Goal: Check status: Check status

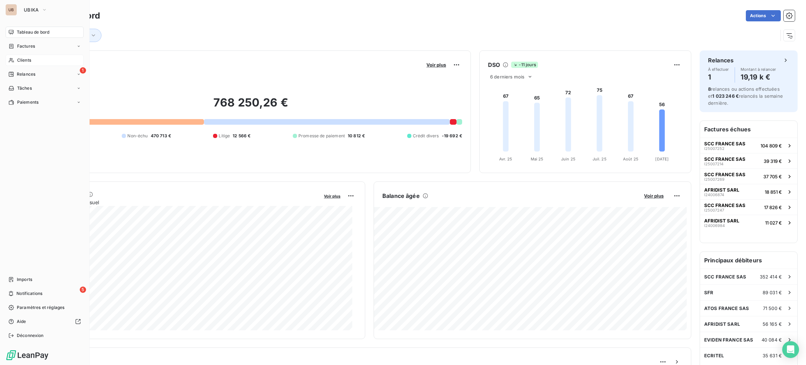
click at [12, 59] on icon at bounding box center [11, 60] width 6 height 6
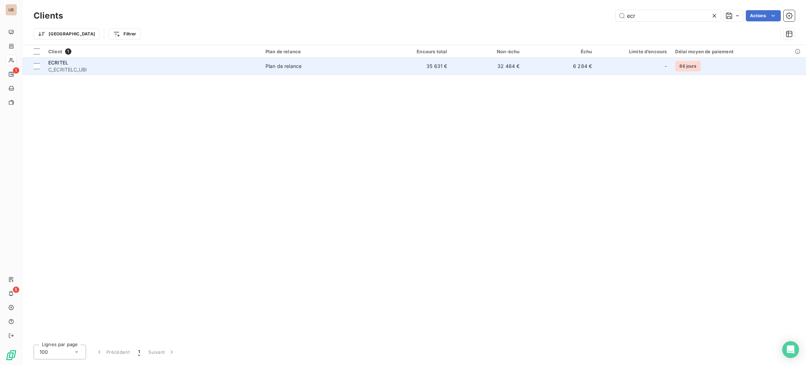
click at [268, 61] on td "Plan de relance" at bounding box center [320, 66] width 118 height 17
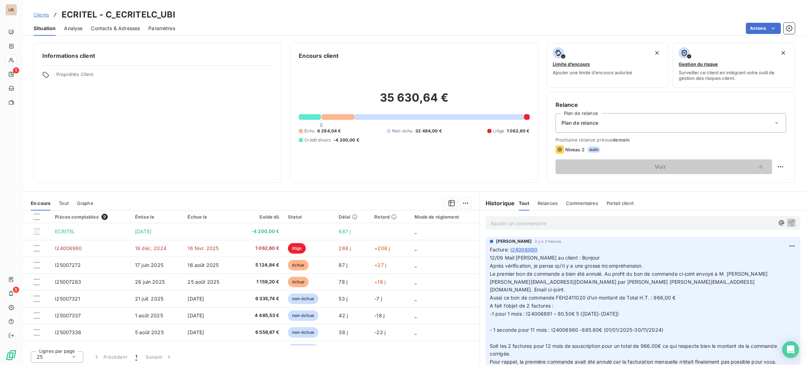
click at [205, 94] on div "Informations client Propriétés Client" at bounding box center [158, 113] width 248 height 140
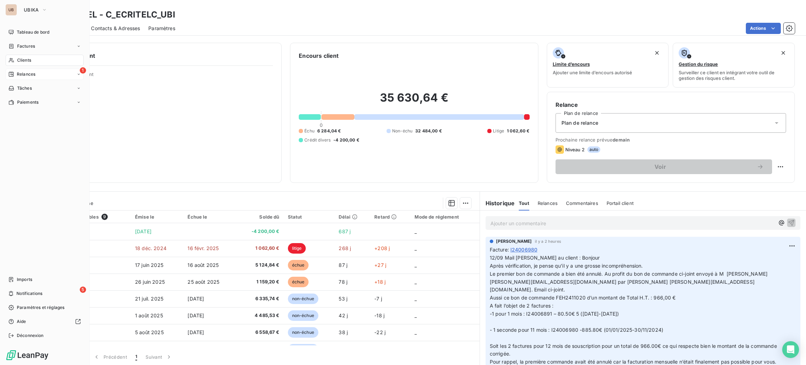
click at [22, 77] on span "Relances" at bounding box center [26, 74] width 19 height 6
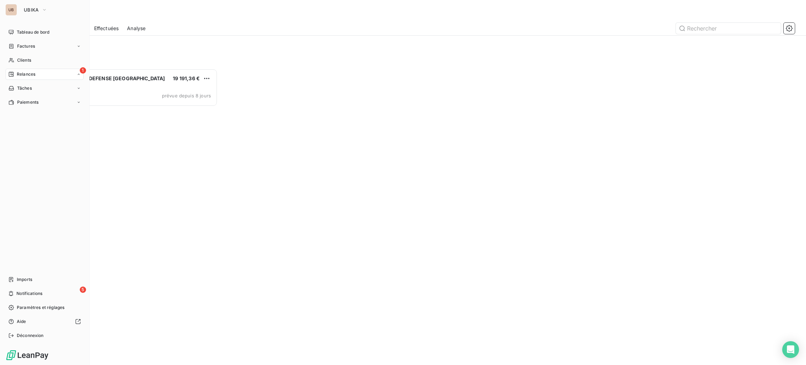
scroll to position [288, 176]
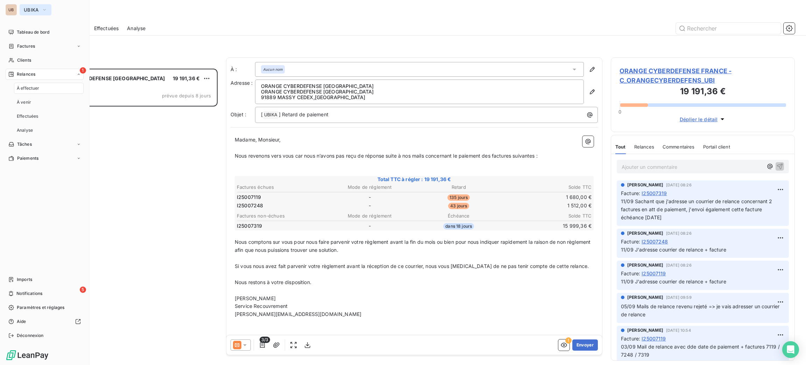
click at [28, 9] on span "UBIKA" at bounding box center [31, 10] width 15 height 6
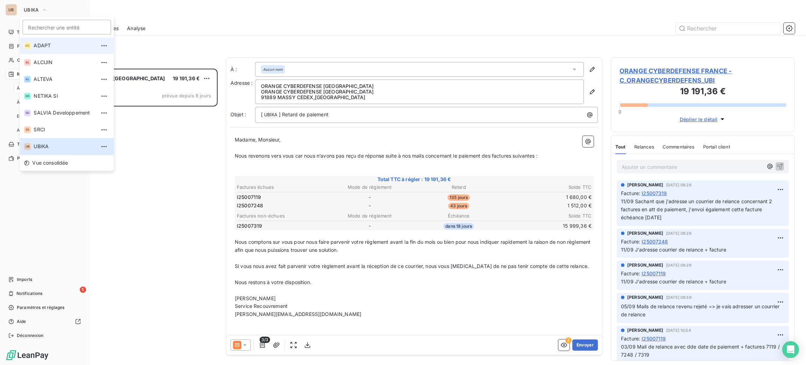
click at [39, 45] on span "ADAPT" at bounding box center [65, 45] width 62 height 7
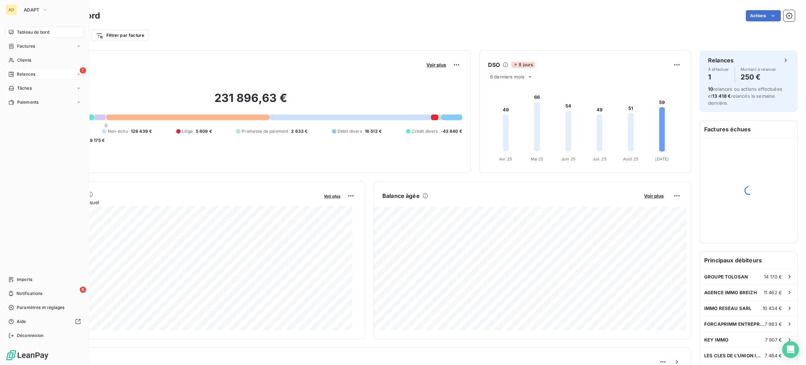
click at [31, 71] on span "Relances" at bounding box center [26, 74] width 19 height 6
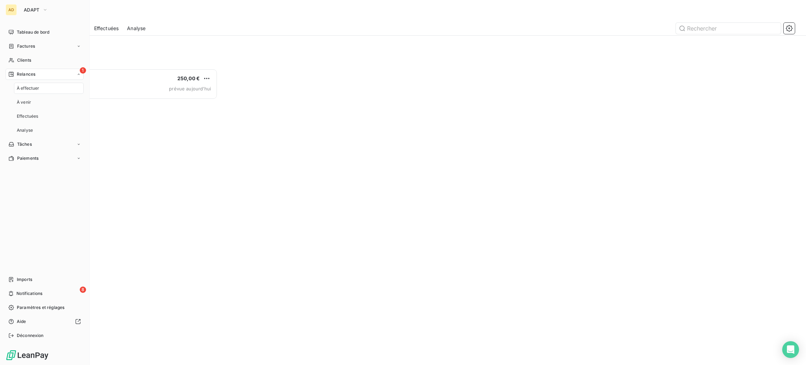
scroll to position [288, 176]
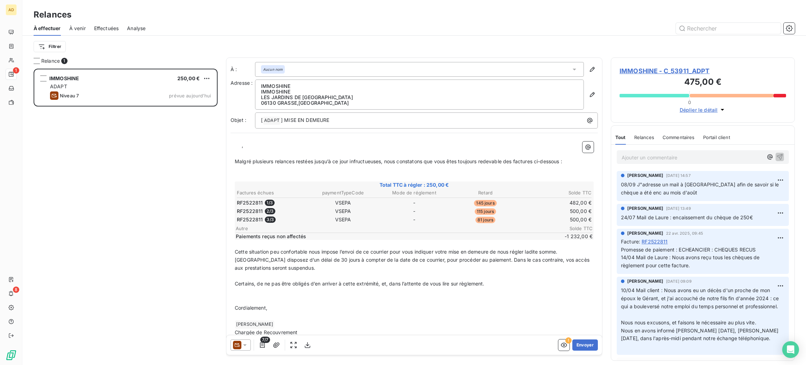
click at [181, 34] on div "À effectuer À venir Effectuées Analyse" at bounding box center [414, 28] width 784 height 15
